Goal: Task Accomplishment & Management: Use online tool/utility

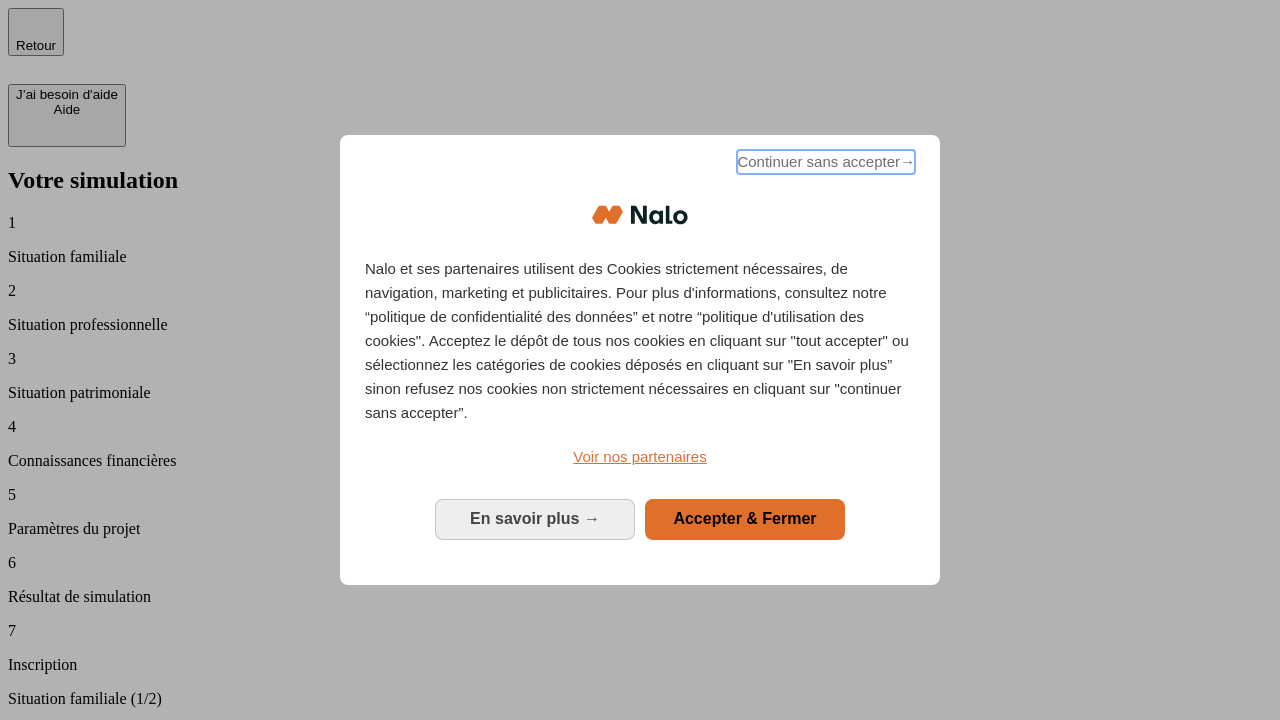
click at [824, 165] on span "Continuer sans accepter →" at bounding box center [826, 162] width 178 height 24
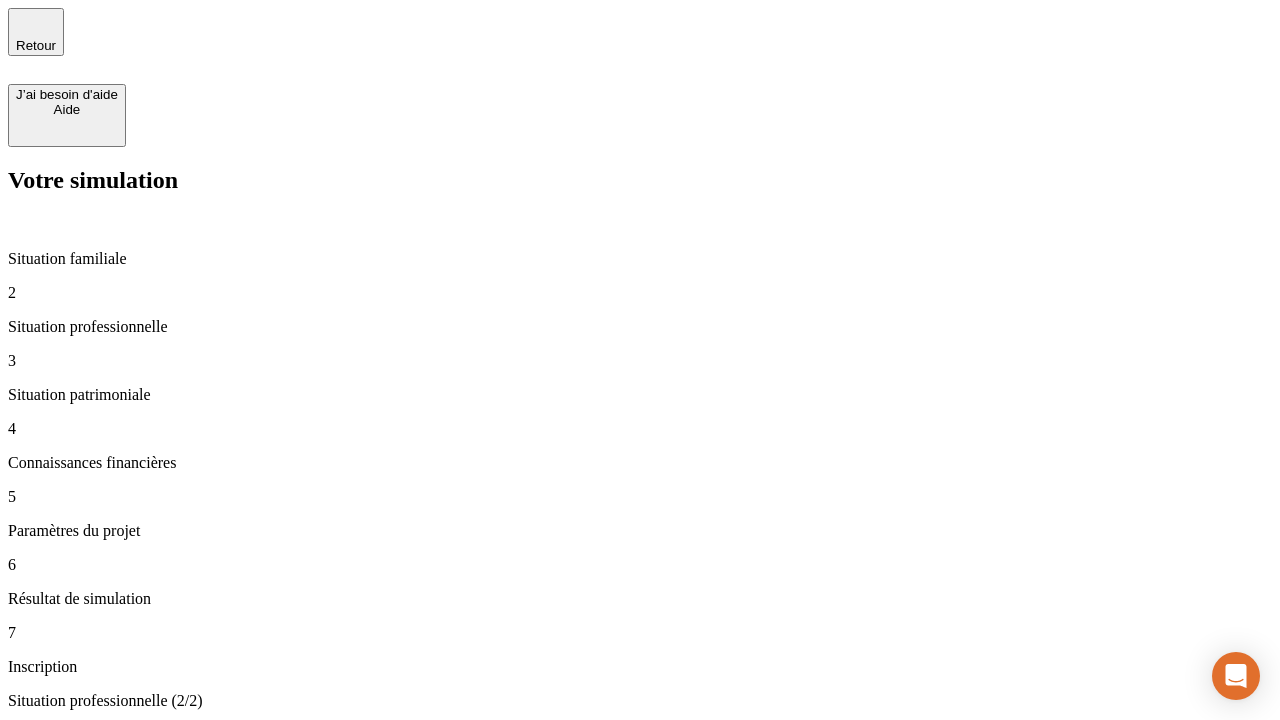
type input "30 000"
